Goal: Communication & Community: Share content

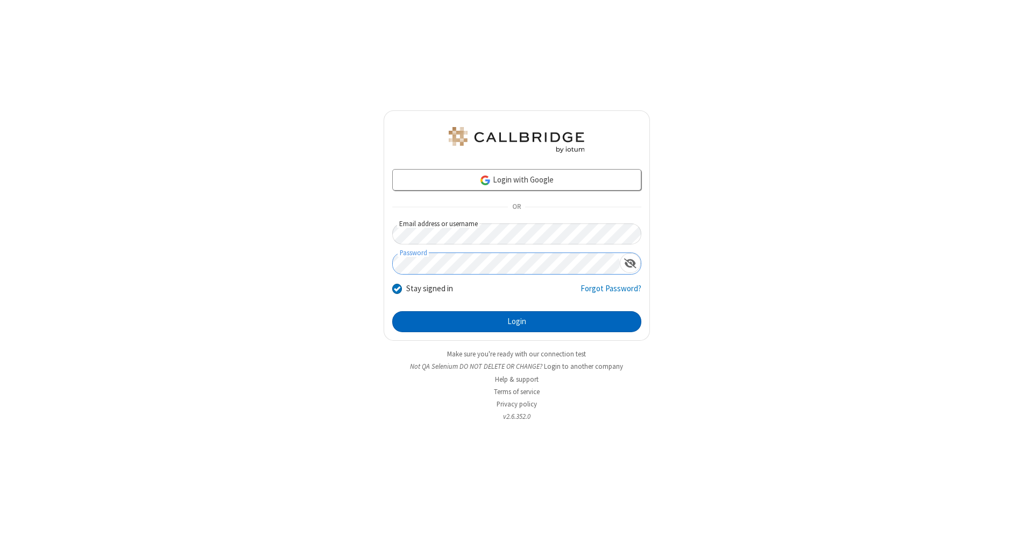
click at [516, 322] on button "Login" at bounding box center [516, 322] width 249 height 22
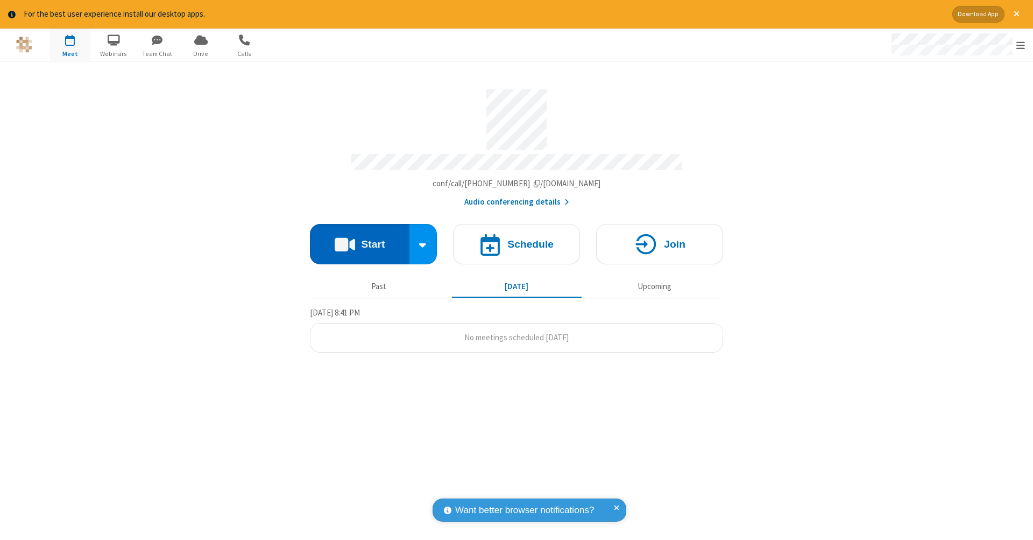
click at [359, 238] on button "Start" at bounding box center [360, 244] width 100 height 40
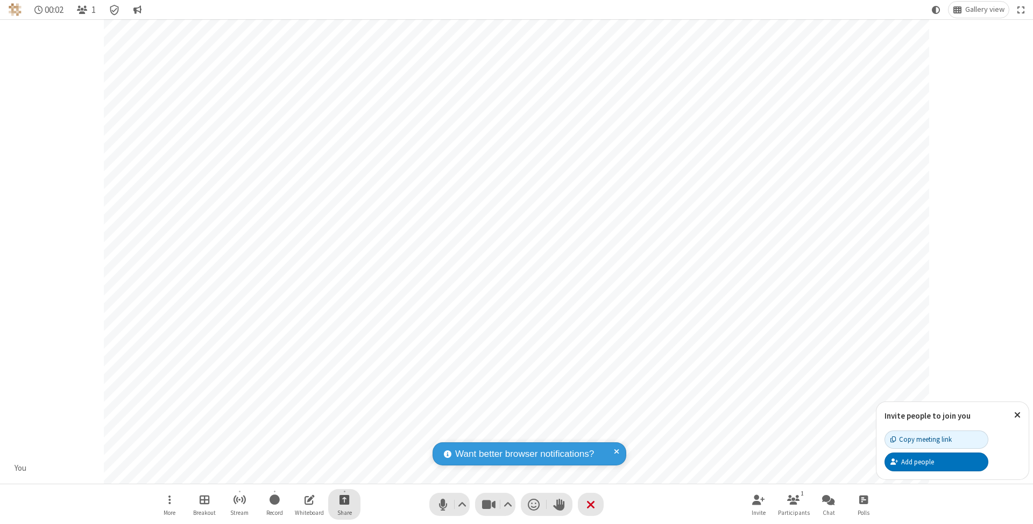
click at [344, 500] on span "Start sharing" at bounding box center [344, 499] width 10 height 13
click at [344, 435] on span "Share additional camera" at bounding box center [351, 437] width 80 height 9
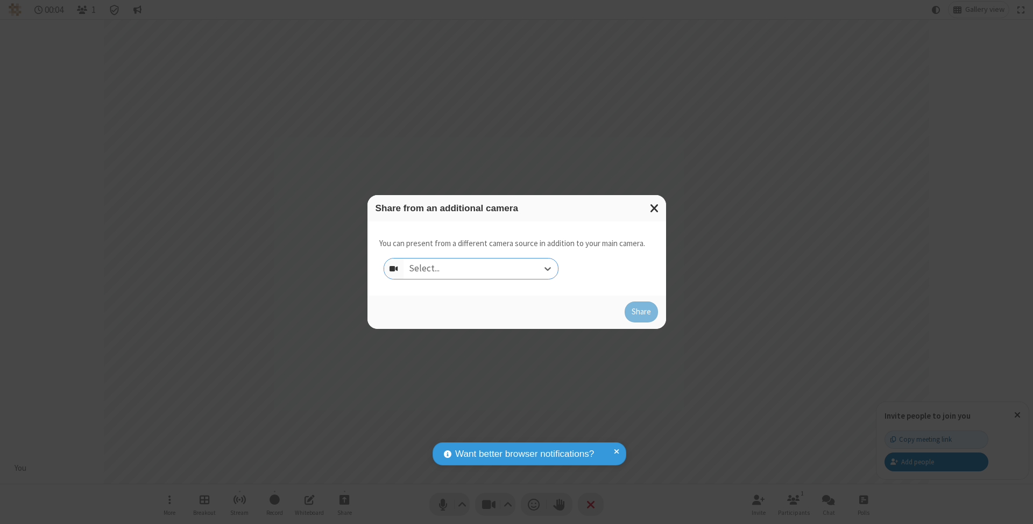
click at [480, 268] on div "Select..." at bounding box center [480, 269] width 154 height 20
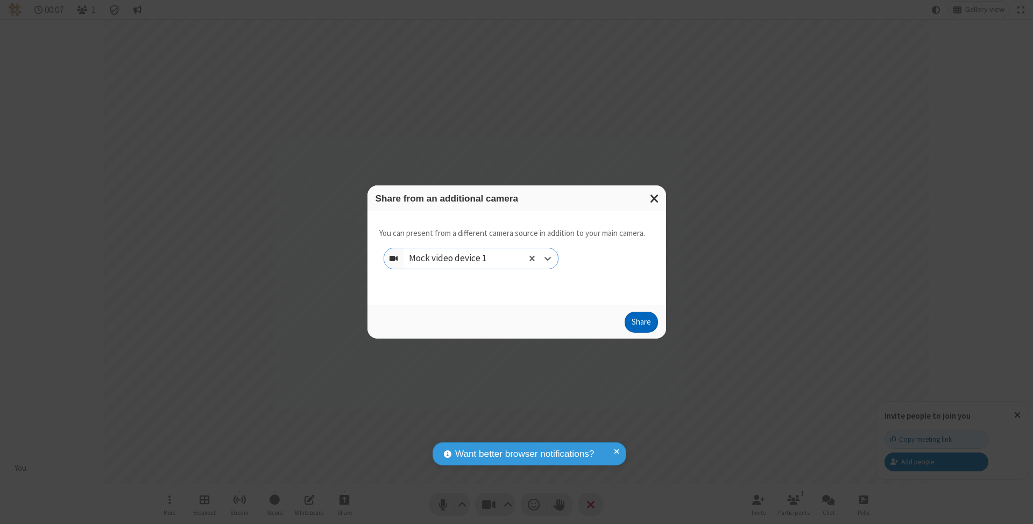
click at [641, 332] on button "Share" at bounding box center [641, 323] width 33 height 22
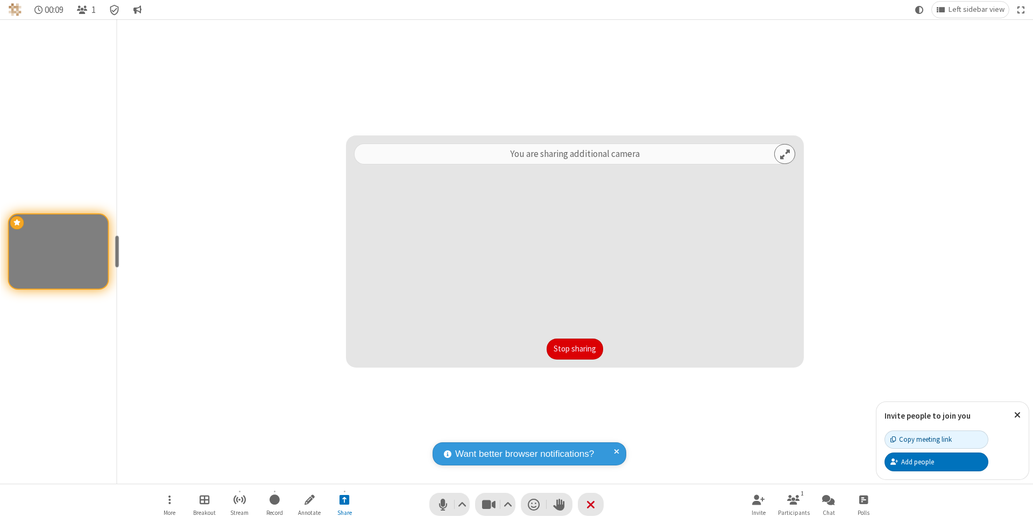
click at [574, 349] on button "Stop sharing" at bounding box center [575, 350] width 56 height 22
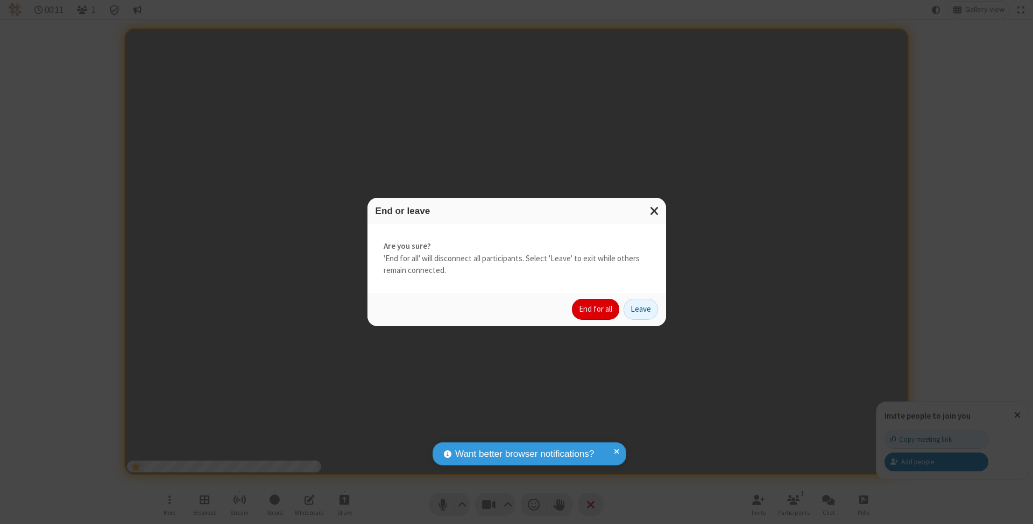
click at [596, 309] on button "End for all" at bounding box center [595, 310] width 47 height 22
